Goal: Navigation & Orientation: Find specific page/section

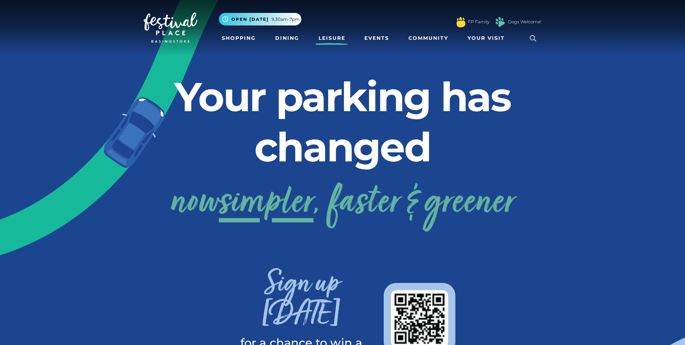
click at [336, 41] on link "Leisure" at bounding box center [332, 38] width 33 height 13
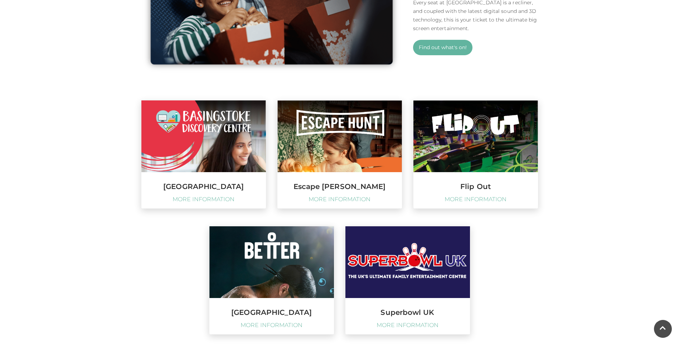
scroll to position [645, 0]
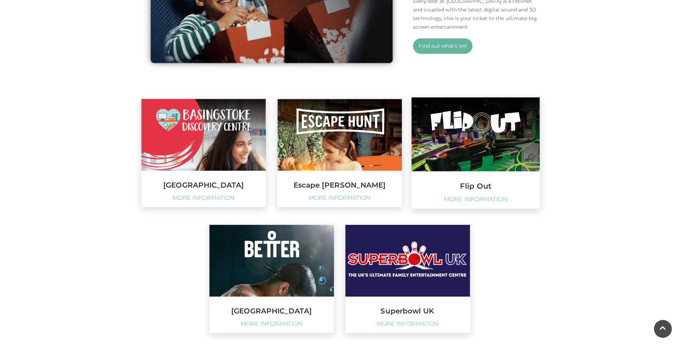
click at [458, 182] on h3 "Flip Out" at bounding box center [476, 186] width 128 height 8
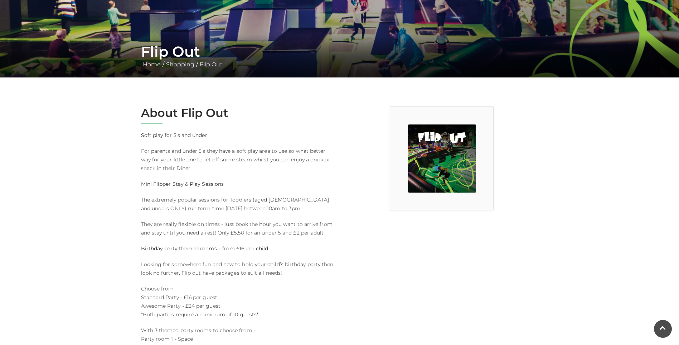
scroll to position [143, 0]
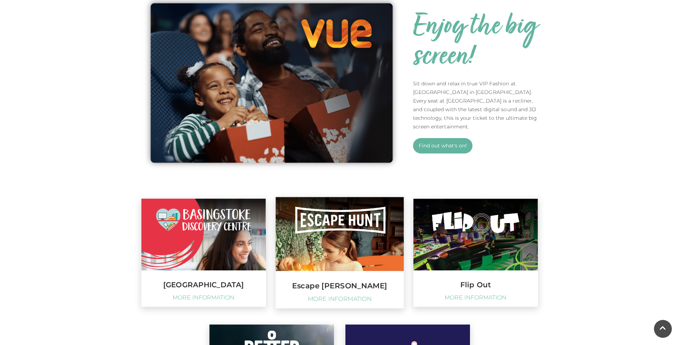
scroll to position [543, 0]
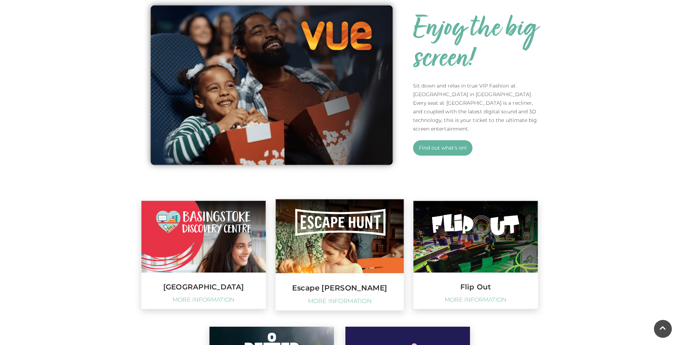
click at [349, 199] on img at bounding box center [339, 236] width 128 height 74
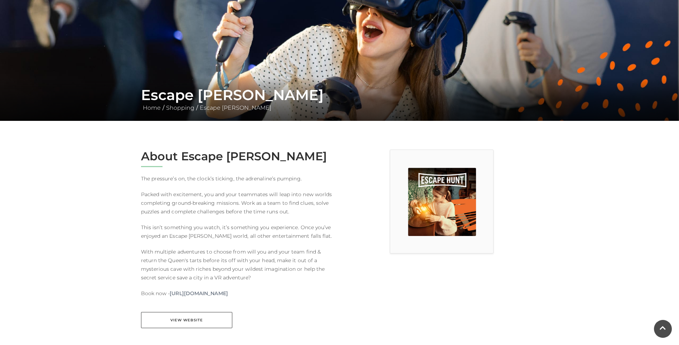
scroll to position [107, 0]
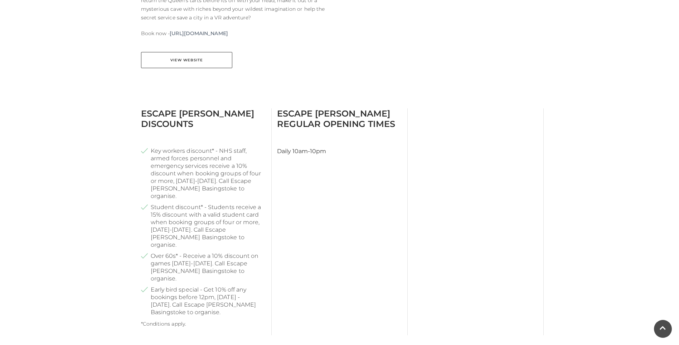
scroll to position [247, 0]
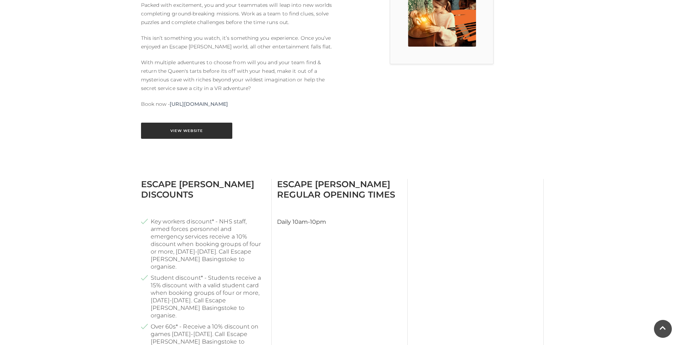
click at [197, 132] on link "View Website" at bounding box center [186, 130] width 91 height 16
